Goal: Task Accomplishment & Management: Manage account settings

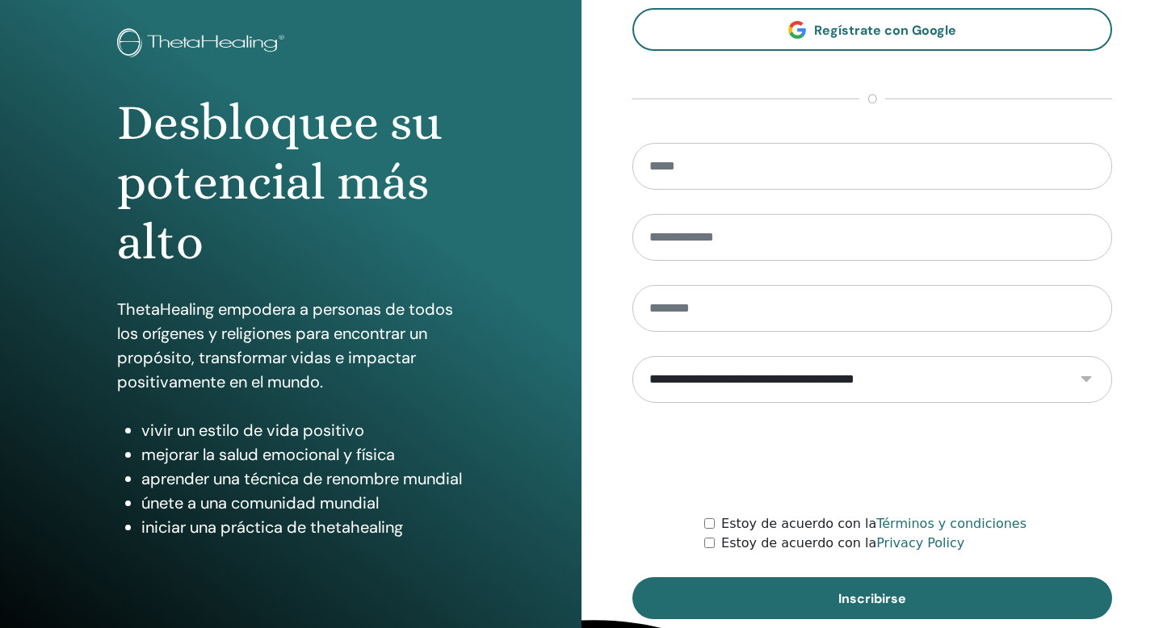
scroll to position [71, 0]
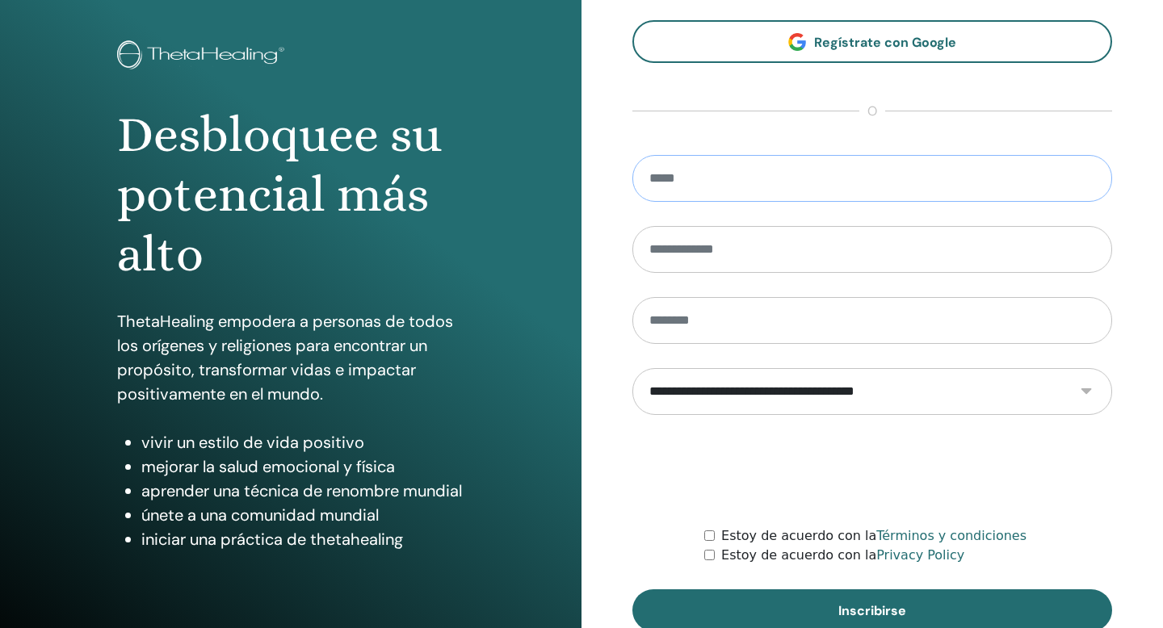
click at [766, 181] on input "email" at bounding box center [872, 178] width 480 height 47
type input "**********"
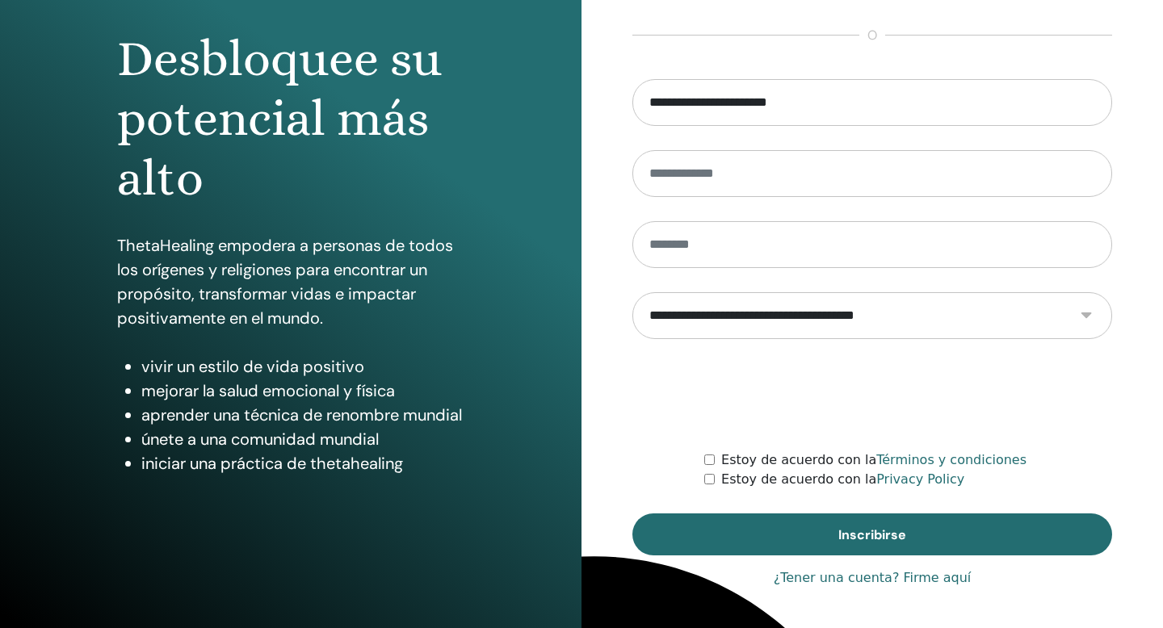
click at [923, 577] on link "¿Tener una cuenta? Firme aquí" at bounding box center [873, 578] width 198 height 19
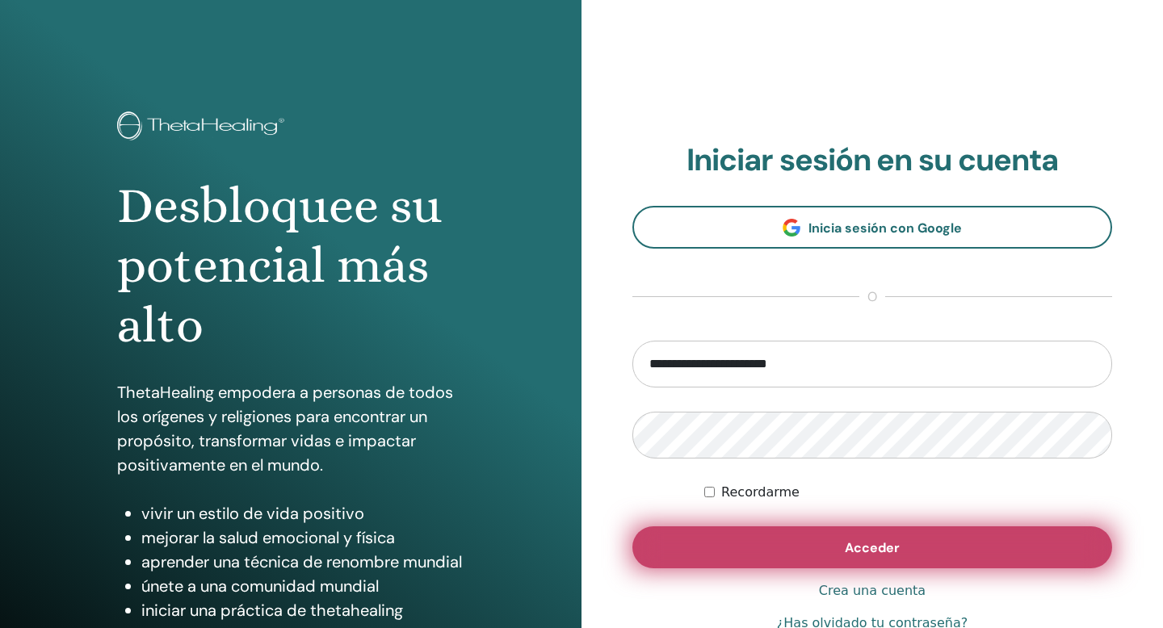
click at [874, 556] on span "Acceder" at bounding box center [872, 548] width 55 height 17
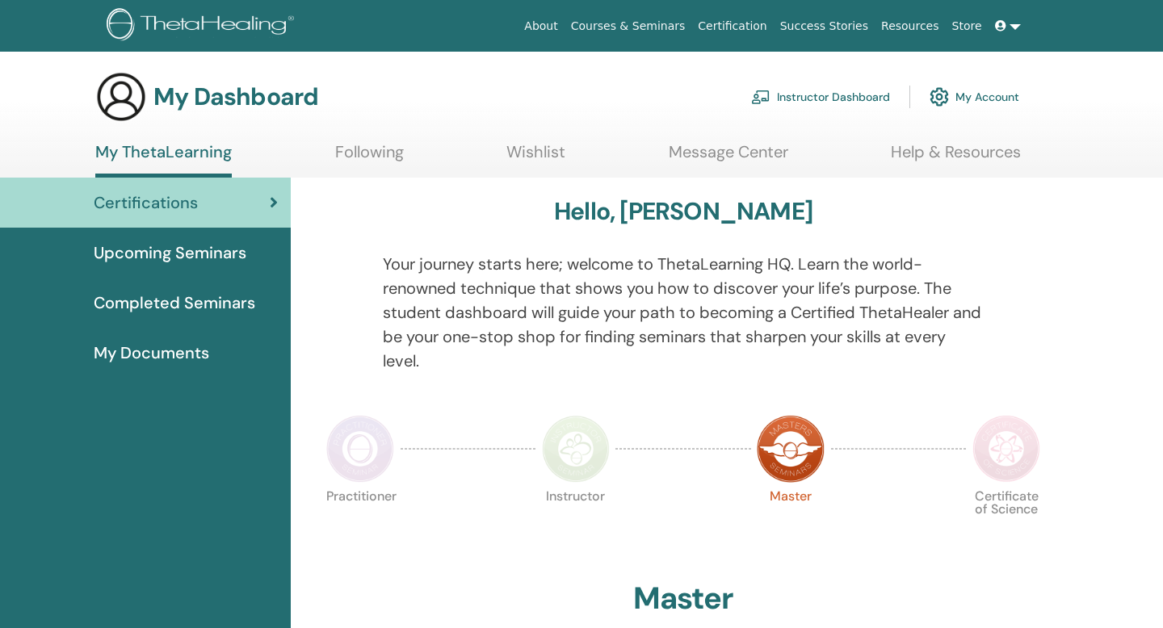
scroll to position [1676, 0]
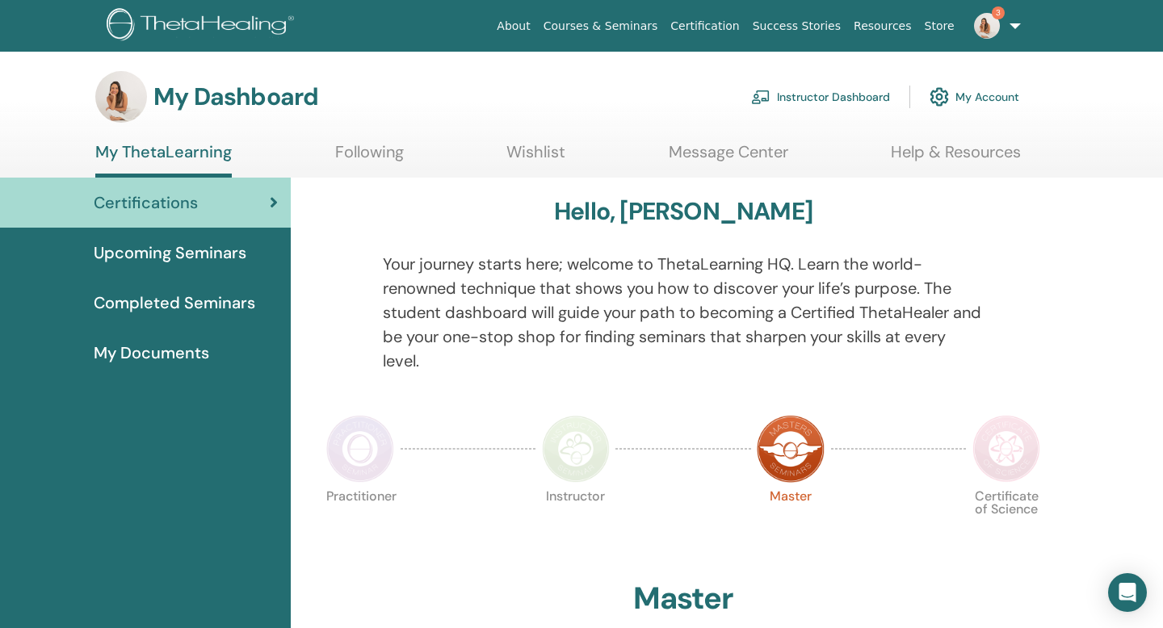
click at [985, 93] on link "My Account" at bounding box center [975, 97] width 90 height 36
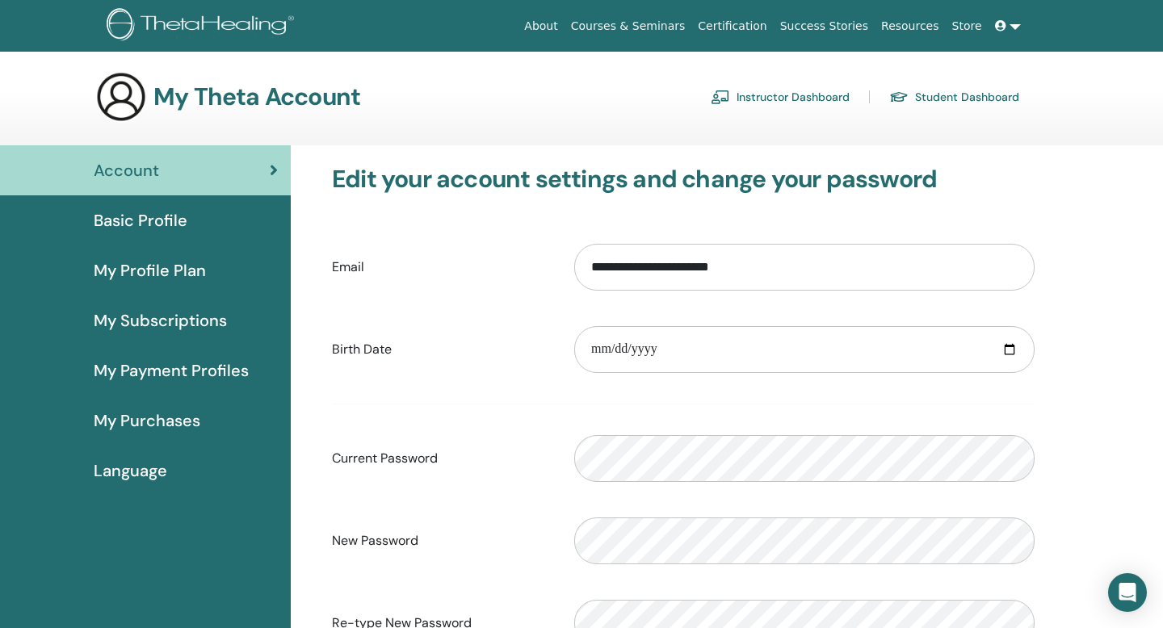
scroll to position [1676, 0]
click at [769, 92] on link "Instructor Dashboard" at bounding box center [780, 97] width 139 height 26
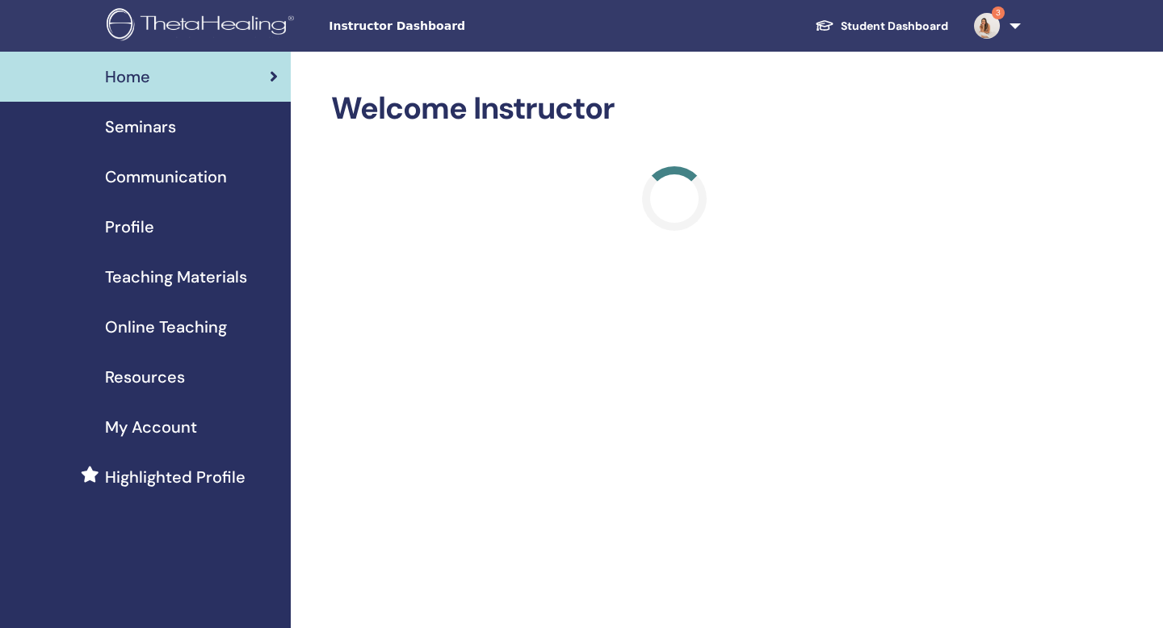
scroll to position [1676, 0]
click at [145, 110] on link "Seminars" at bounding box center [145, 127] width 291 height 50
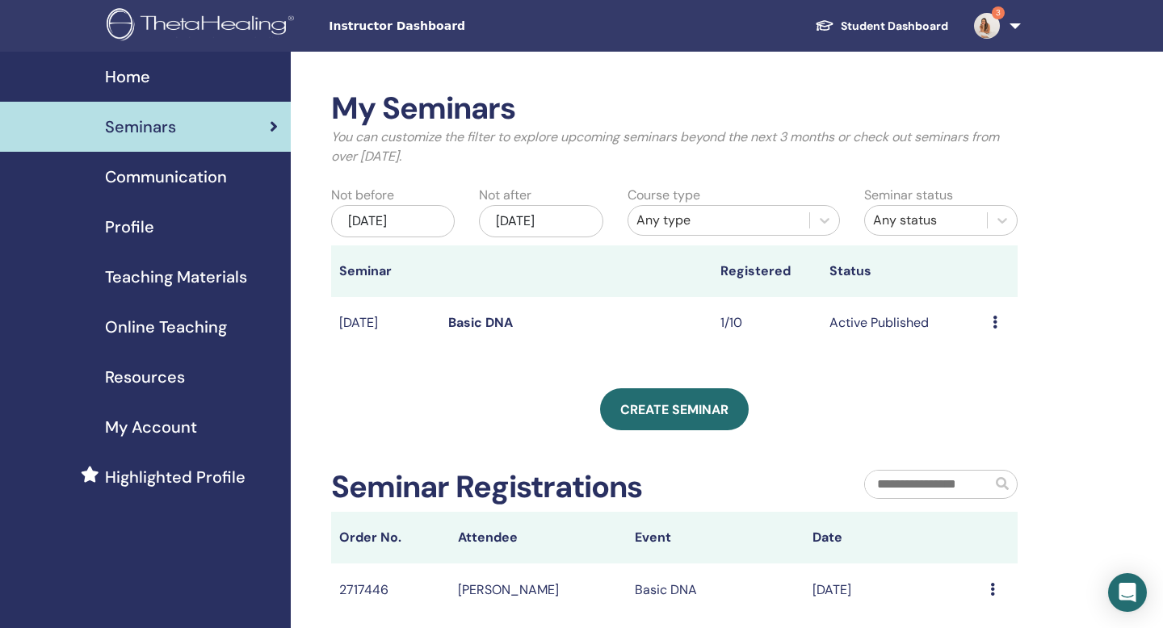
scroll to position [1676, 0]
click at [481, 323] on link "Basic DNA" at bounding box center [480, 322] width 65 height 17
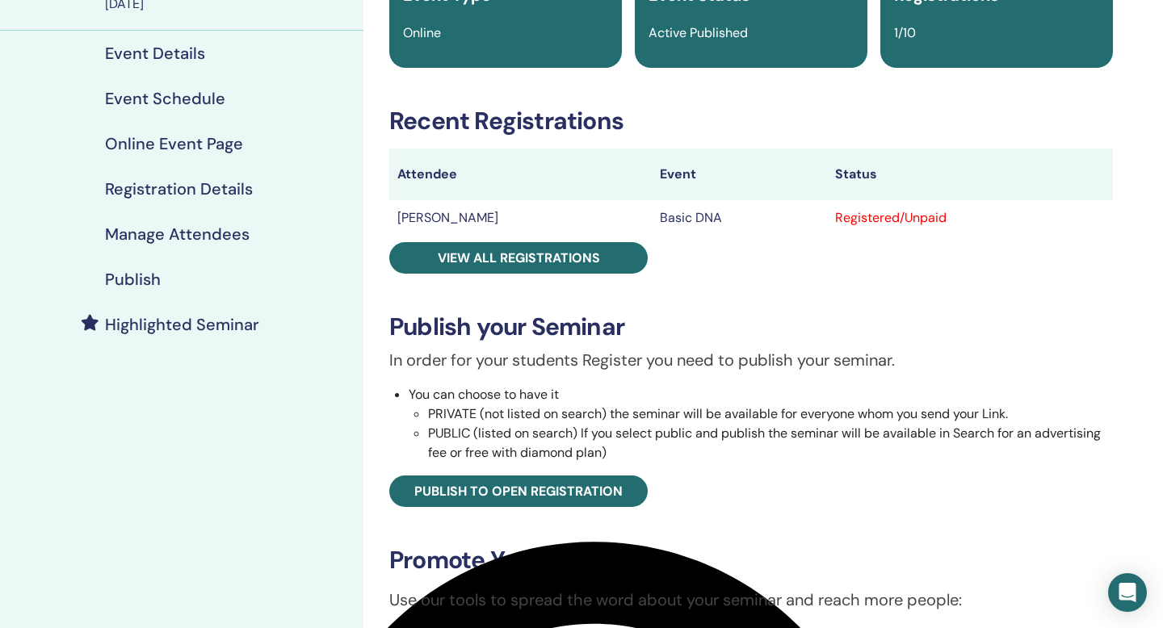
scroll to position [172, 0]
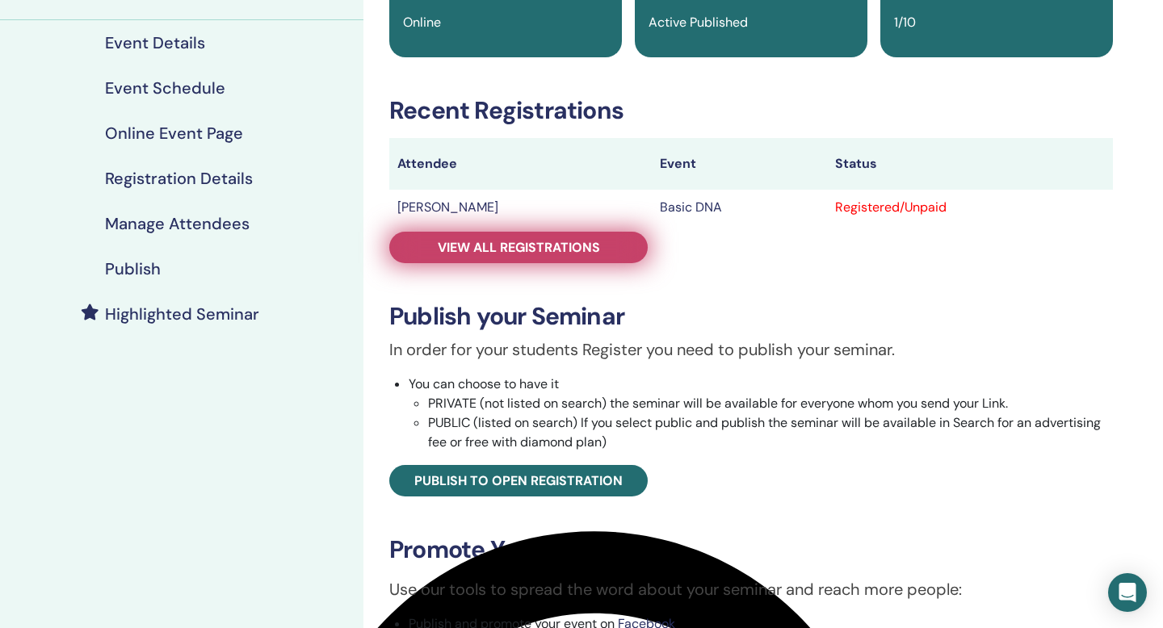
click at [556, 247] on span "View all registrations" at bounding box center [519, 247] width 162 height 17
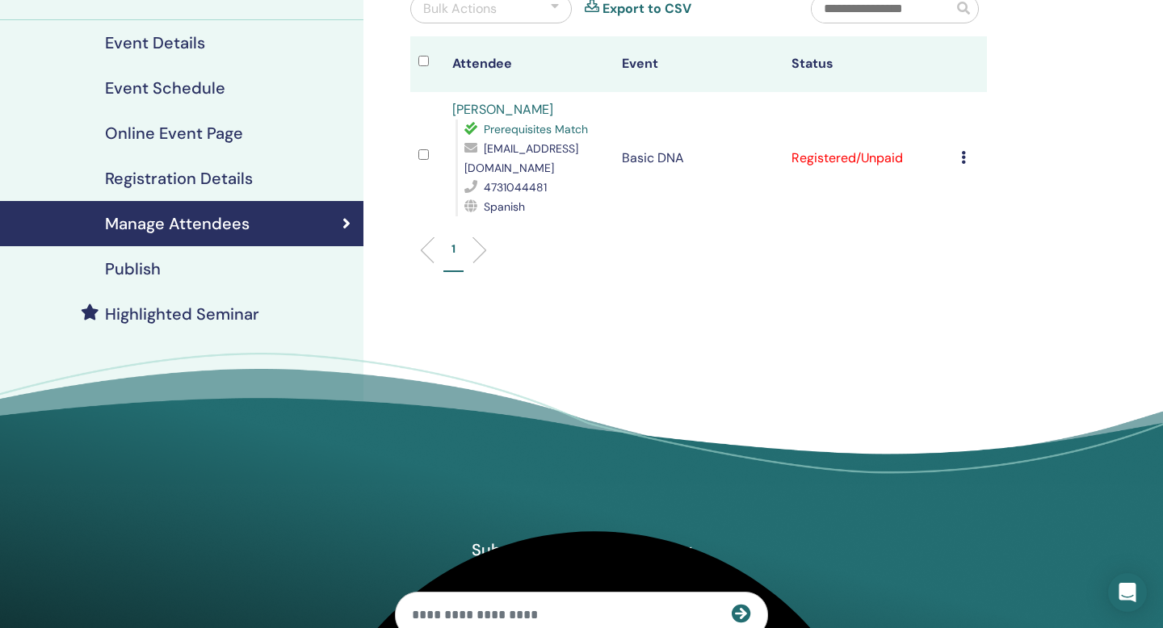
click at [889, 161] on td "Registered/Unpaid" at bounding box center [868, 158] width 170 height 132
click at [965, 157] on icon at bounding box center [963, 157] width 5 height 13
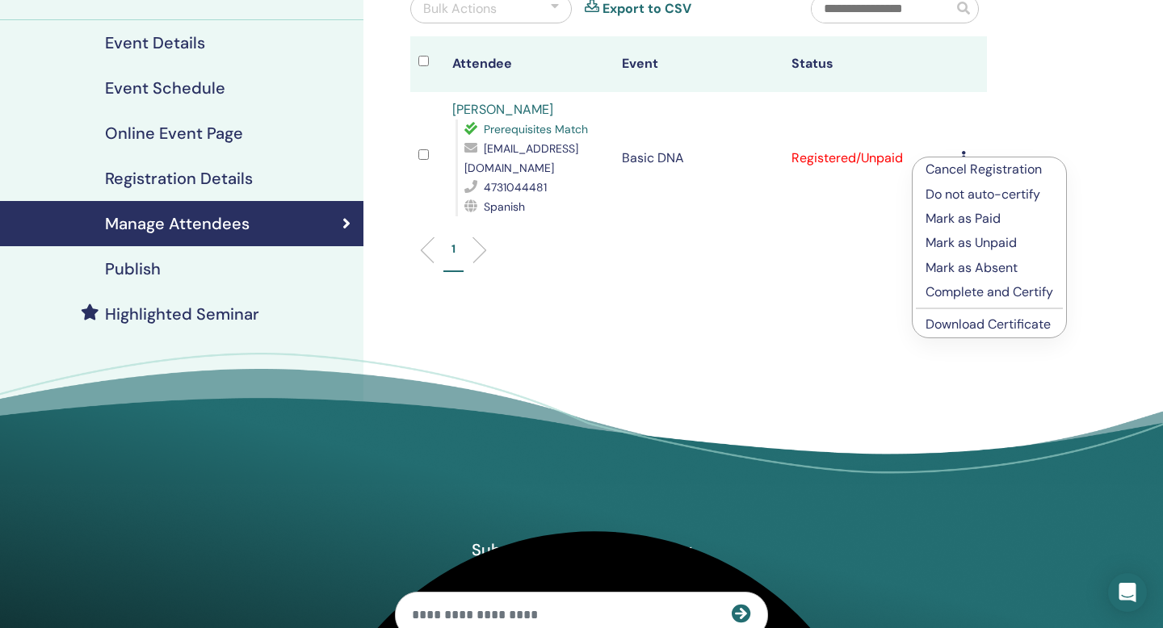
click at [960, 223] on p "Mark as Paid" at bounding box center [990, 218] width 128 height 19
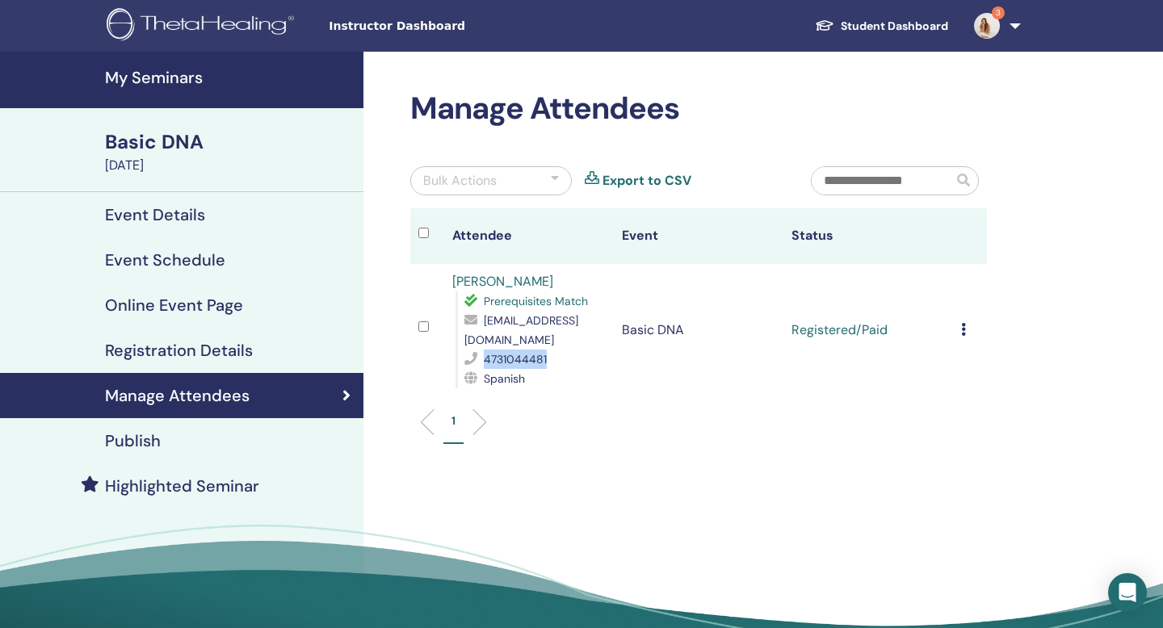
drag, startPoint x: 547, startPoint y: 359, endPoint x: 484, endPoint y: 361, distance: 63.0
type textarea "**********"
click at [484, 361] on div "4731044481" at bounding box center [534, 359] width 141 height 19
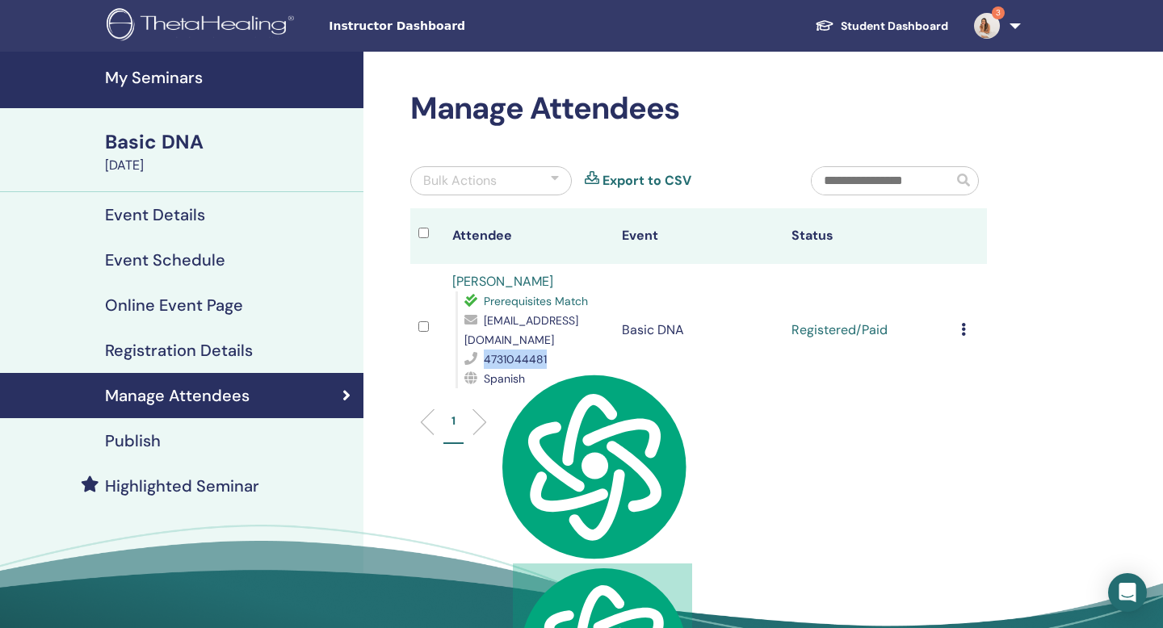
copy span "4731044481"
click at [767, 456] on div "1" at bounding box center [698, 429] width 601 height 64
